Goal: Information Seeking & Learning: Find specific fact

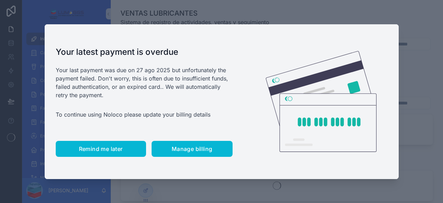
click at [101, 148] on span "Remind me later" at bounding box center [101, 148] width 44 height 7
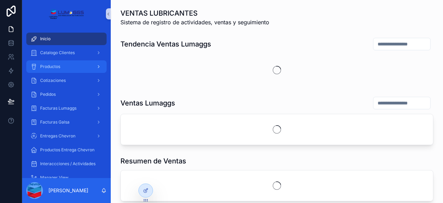
click at [71, 69] on div "Productos" at bounding box center [66, 66] width 72 height 11
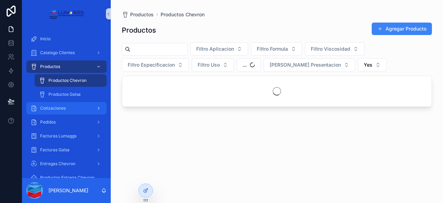
click at [98, 108] on icon "scrollable content" at bounding box center [98, 108] width 5 height 5
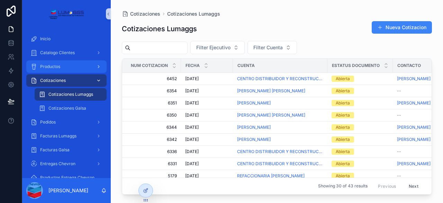
click at [92, 65] on div "Productos" at bounding box center [66, 66] width 72 height 11
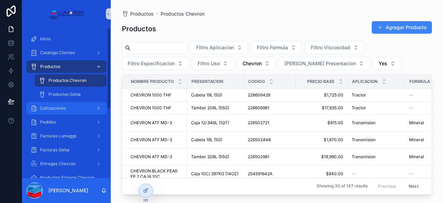
click at [73, 66] on div "Productos" at bounding box center [66, 66] width 72 height 11
click at [83, 80] on span "Productos Chevron" at bounding box center [67, 81] width 38 height 6
click at [161, 50] on input "scrollable content" at bounding box center [159, 48] width 57 height 10
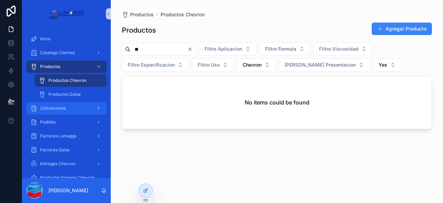
type input "*"
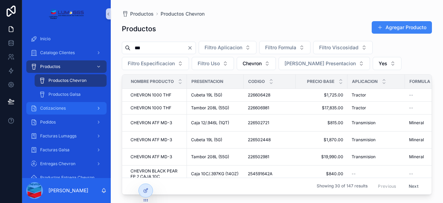
type input "***"
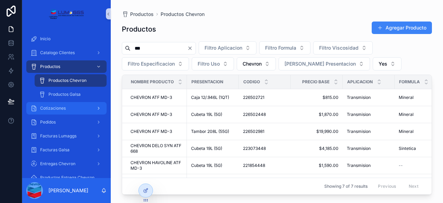
scroll to position [34, 0]
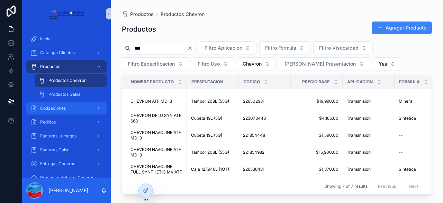
click at [191, 48] on icon "Clear" at bounding box center [190, 48] width 3 height 3
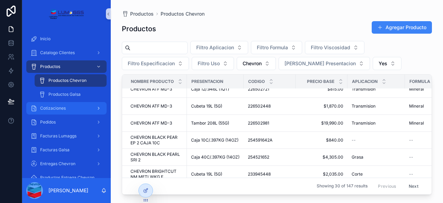
scroll to position [25, 0]
